Goal: Task Accomplishment & Management: Use online tool/utility

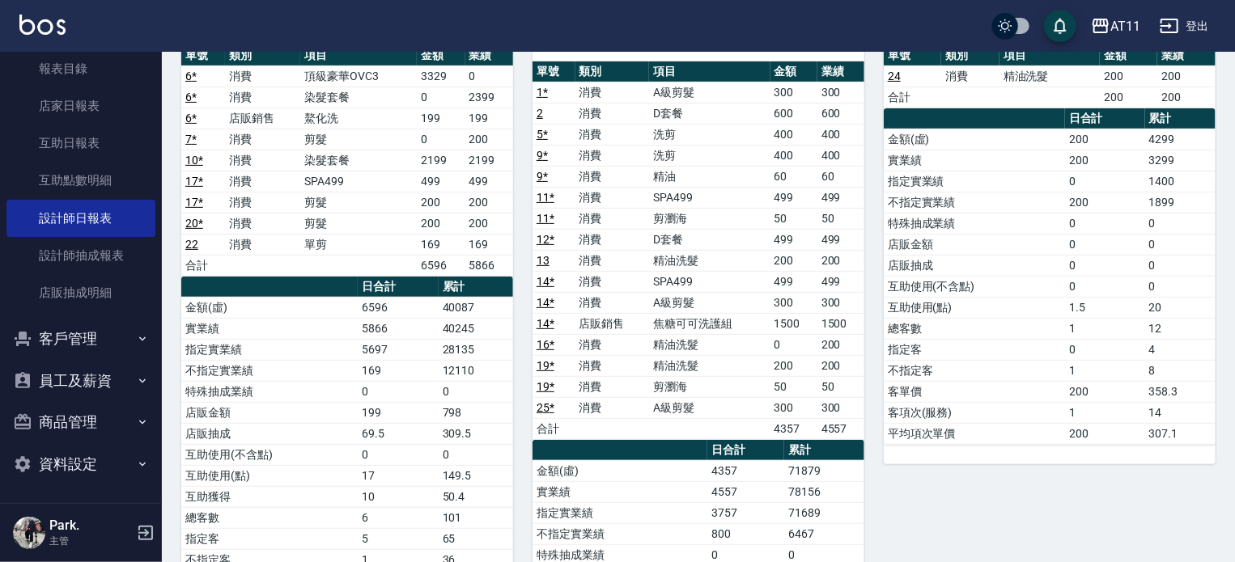
scroll to position [81, 0]
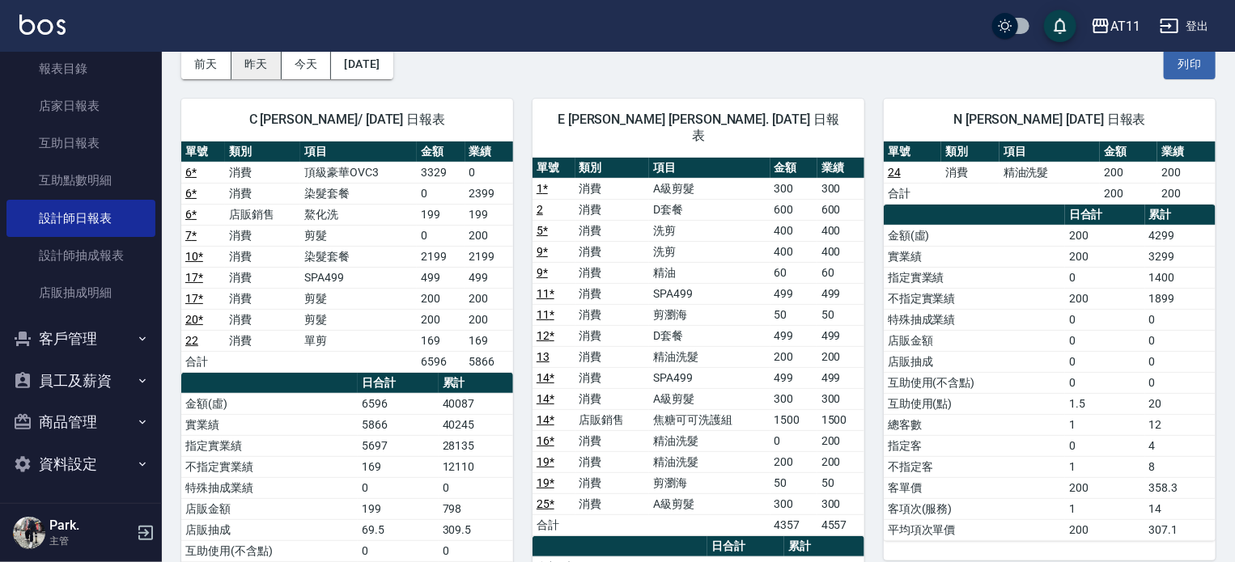
click at [267, 62] on button "昨天" at bounding box center [256, 64] width 50 height 30
click at [254, 64] on button "昨天" at bounding box center [256, 64] width 50 height 30
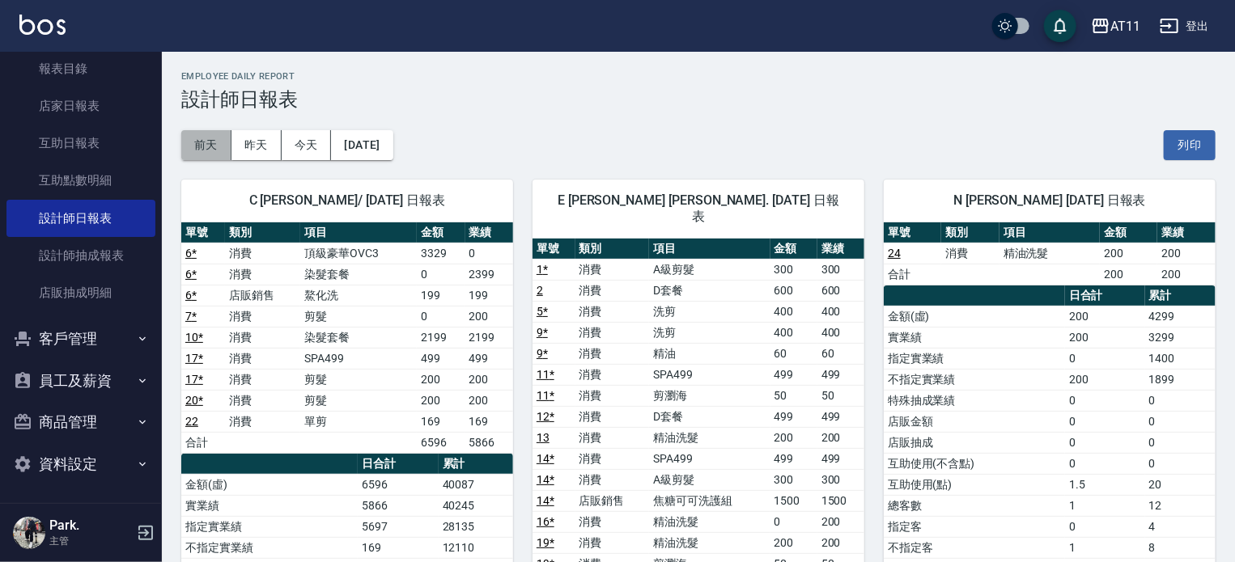
click at [214, 151] on button "前天" at bounding box center [206, 145] width 50 height 30
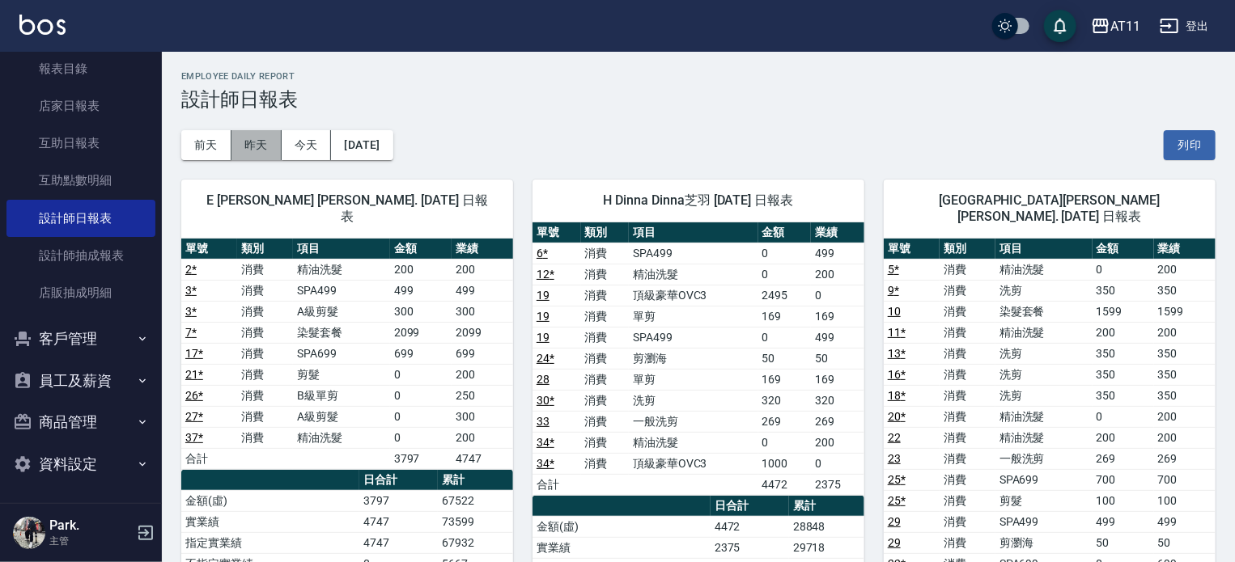
click at [266, 143] on button "昨天" at bounding box center [256, 145] width 50 height 30
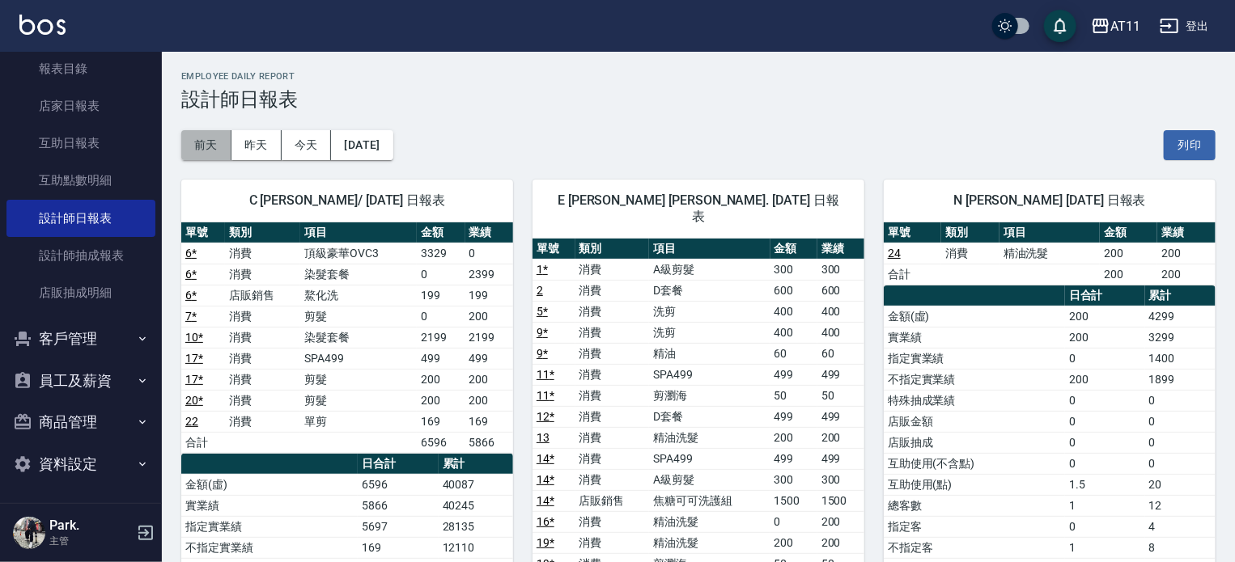
click at [213, 146] on button "前天" at bounding box center [206, 145] width 50 height 30
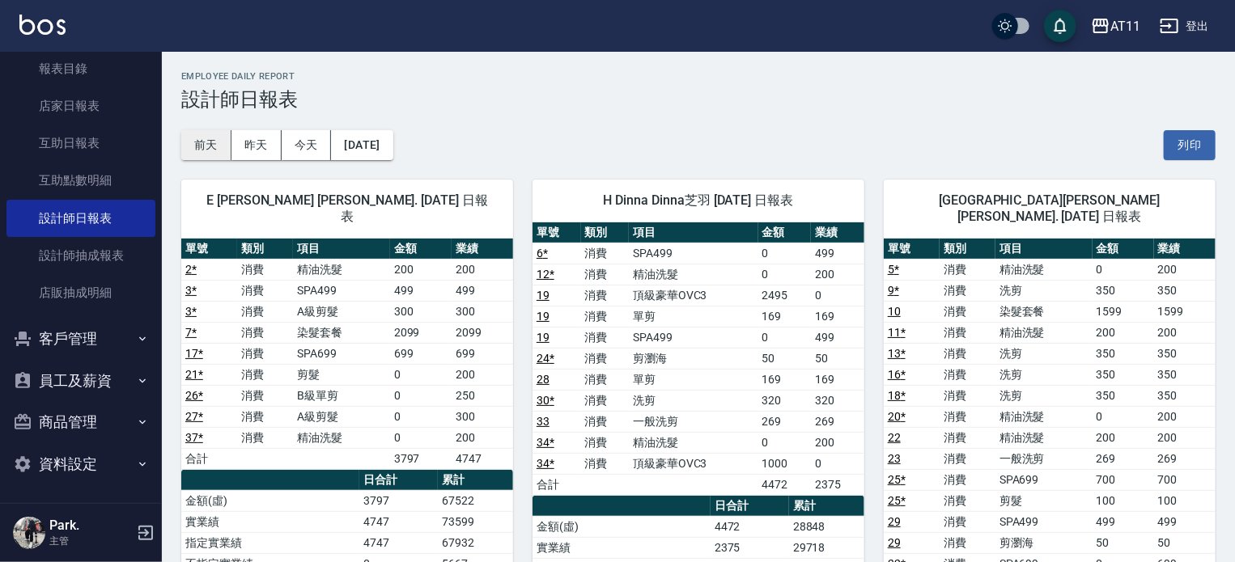
click at [212, 142] on button "前天" at bounding box center [206, 145] width 50 height 30
click at [255, 151] on button "昨天" at bounding box center [256, 145] width 50 height 30
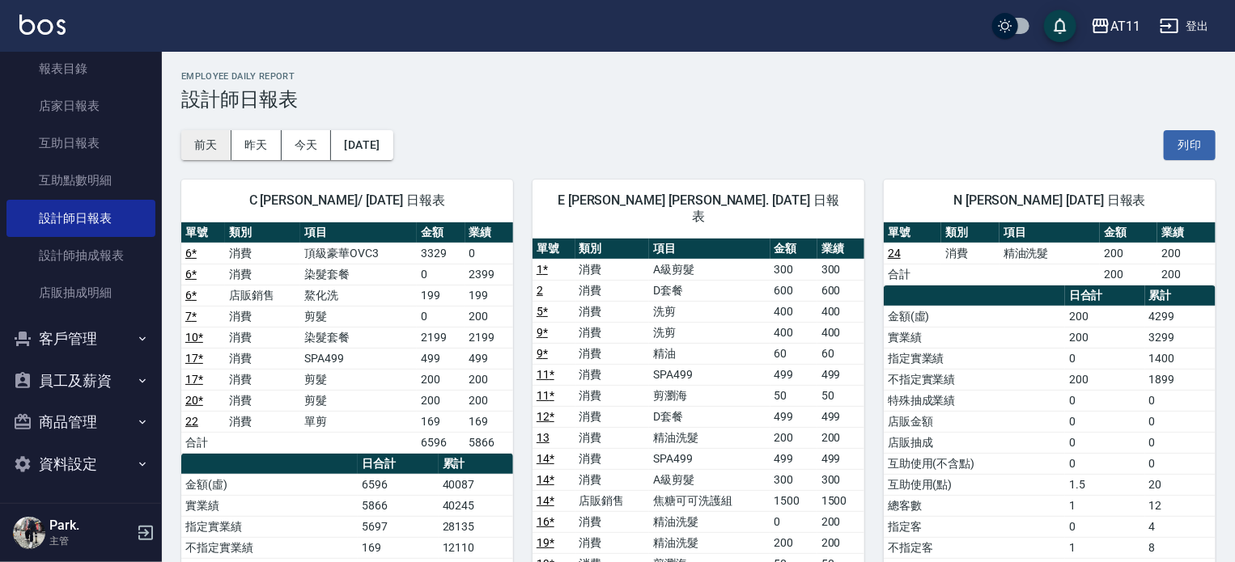
click at [222, 146] on button "前天" at bounding box center [206, 145] width 50 height 30
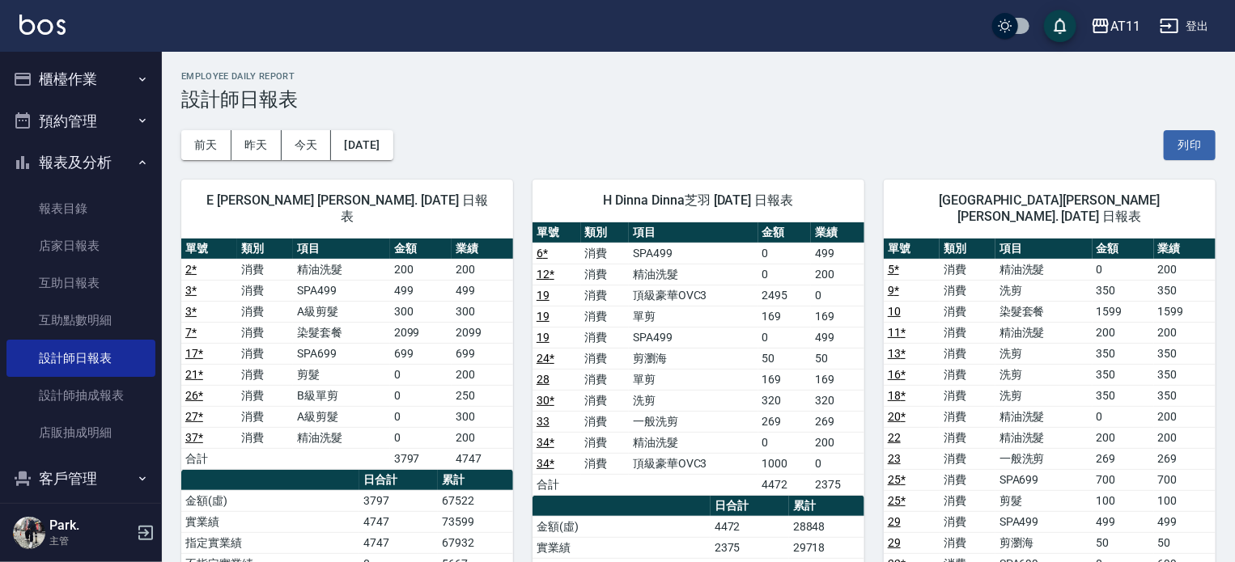
click at [46, 75] on button "櫃檯作業" at bounding box center [80, 79] width 149 height 42
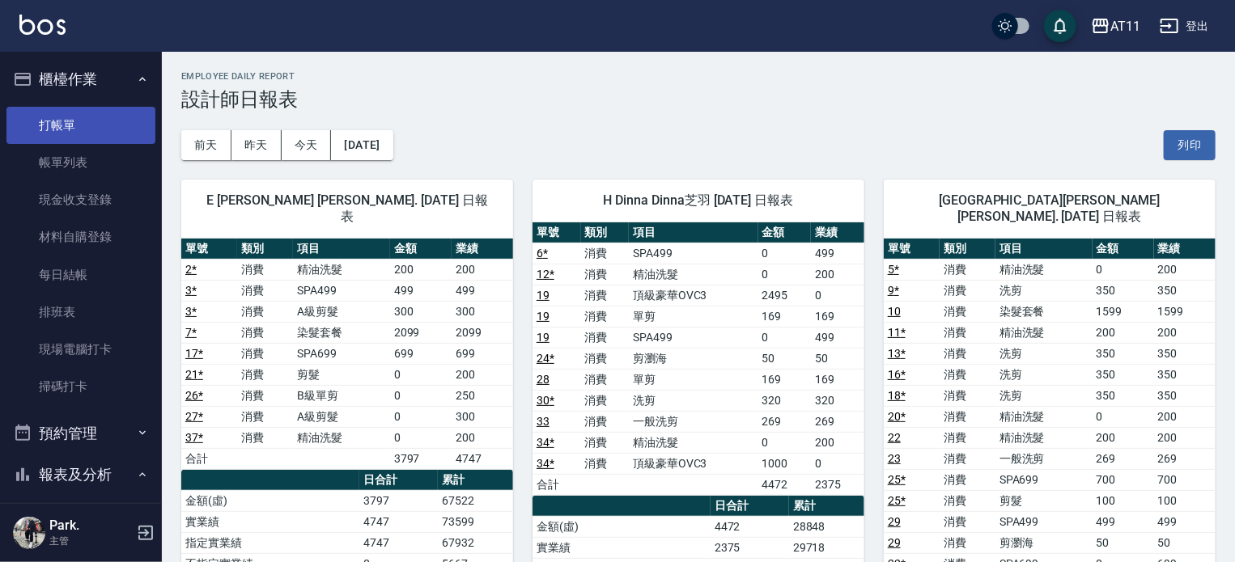
click at [64, 127] on link "打帳單" at bounding box center [80, 125] width 149 height 37
